Goal: Use online tool/utility: Utilize a website feature to perform a specific function

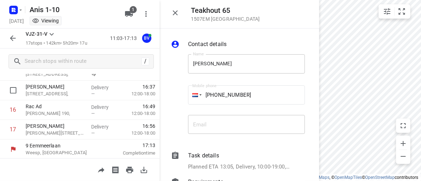
scroll to position [324, 0]
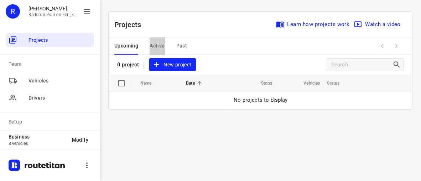
click at [158, 44] on span "Active" at bounding box center [157, 45] width 15 height 9
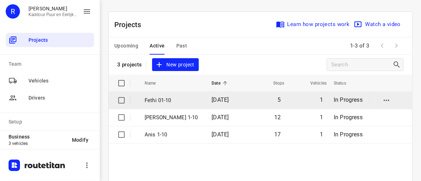
click at [155, 100] on p "Fethi 01-10" at bounding box center [173, 100] width 56 height 8
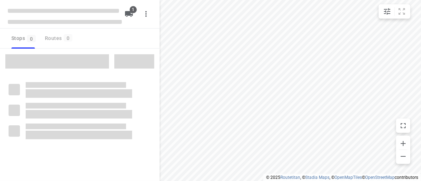
type input "distance"
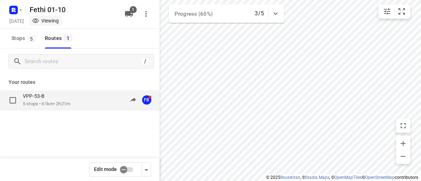
click at [55, 102] on p "5 stops • 61km • 2h21m" at bounding box center [46, 103] width 47 height 7
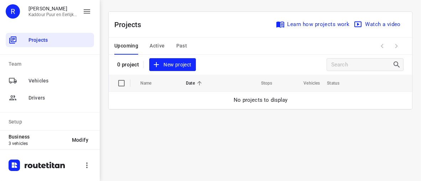
click at [159, 44] on span "Active" at bounding box center [157, 45] width 15 height 9
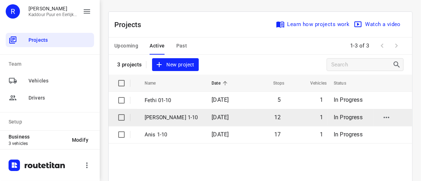
click at [157, 114] on p "[PERSON_NAME] 1-10" at bounding box center [173, 117] width 56 height 8
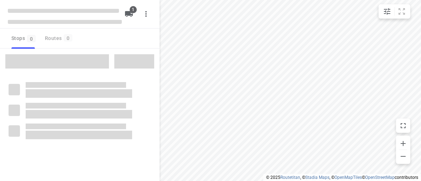
type input "distance"
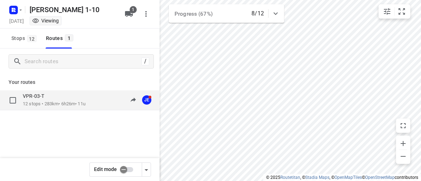
click at [85, 105] on p "12 stops • 283km • 6h26m • 11u" at bounding box center [54, 103] width 63 height 7
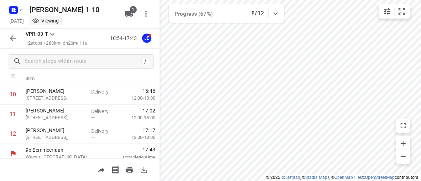
scroll to position [223, 0]
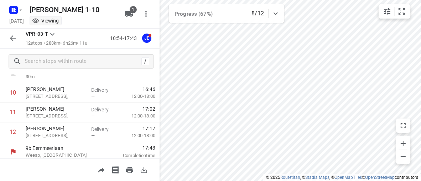
click at [276, 180] on html "i © 2025 Routetitan , © Stadia Maps , © OpenMapTiles © OpenStreetMap contributo…" at bounding box center [210, 90] width 421 height 181
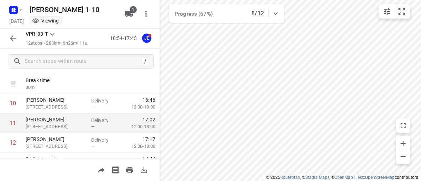
scroll to position [226, 0]
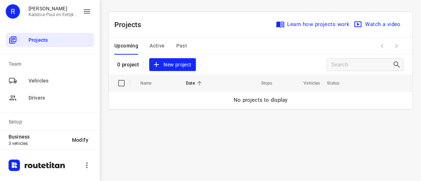
click at [152, 46] on span "Active" at bounding box center [157, 45] width 15 height 9
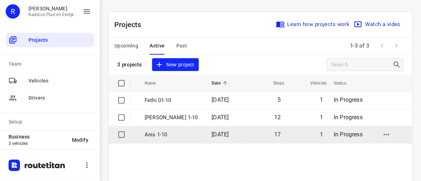
click at [155, 133] on p "Anis 1-10" at bounding box center [173, 134] width 56 height 8
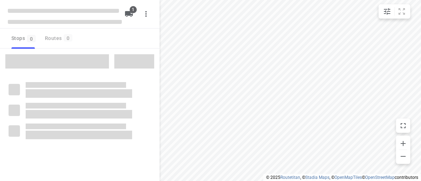
type input "distance"
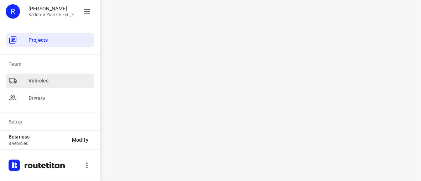
click at [35, 79] on span "Vehicles" at bounding box center [59, 80] width 63 height 7
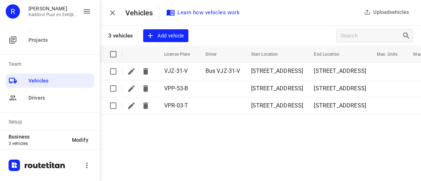
click at [121, 37] on p "3 vehicles" at bounding box center [120, 35] width 25 height 6
click at [112, 14] on icon "button" at bounding box center [112, 13] width 9 height 9
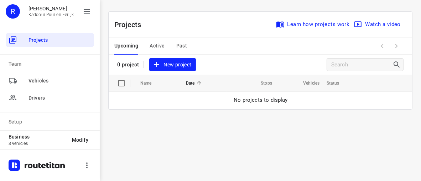
click at [158, 44] on span "Active" at bounding box center [157, 45] width 15 height 9
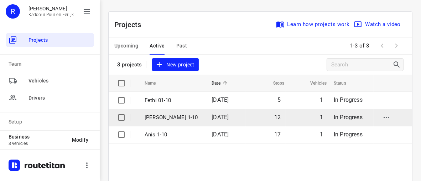
click at [167, 115] on p "[PERSON_NAME] 1-10" at bounding box center [173, 117] width 56 height 8
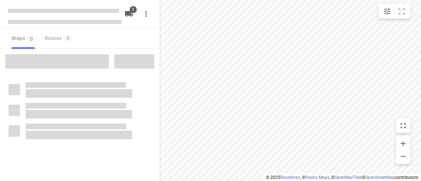
type input "distance"
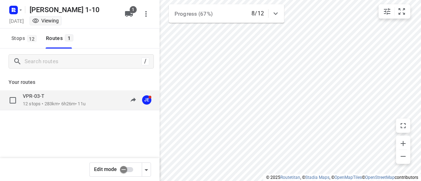
click at [67, 101] on p "12 stops • 283km • 6h26m • 11u" at bounding box center [54, 103] width 63 height 7
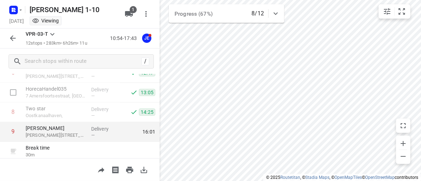
scroll to position [155, 0]
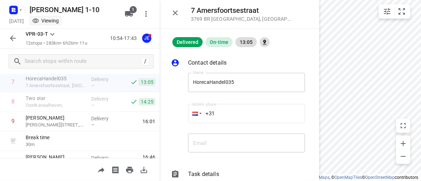
click at [176, 11] on icon "button" at bounding box center [175, 12] width 5 height 5
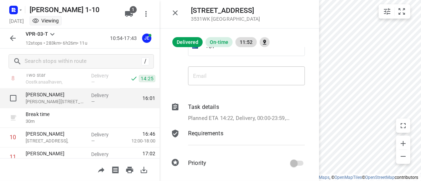
scroll to position [214, 0]
